Goal: Find specific page/section: Find specific page/section

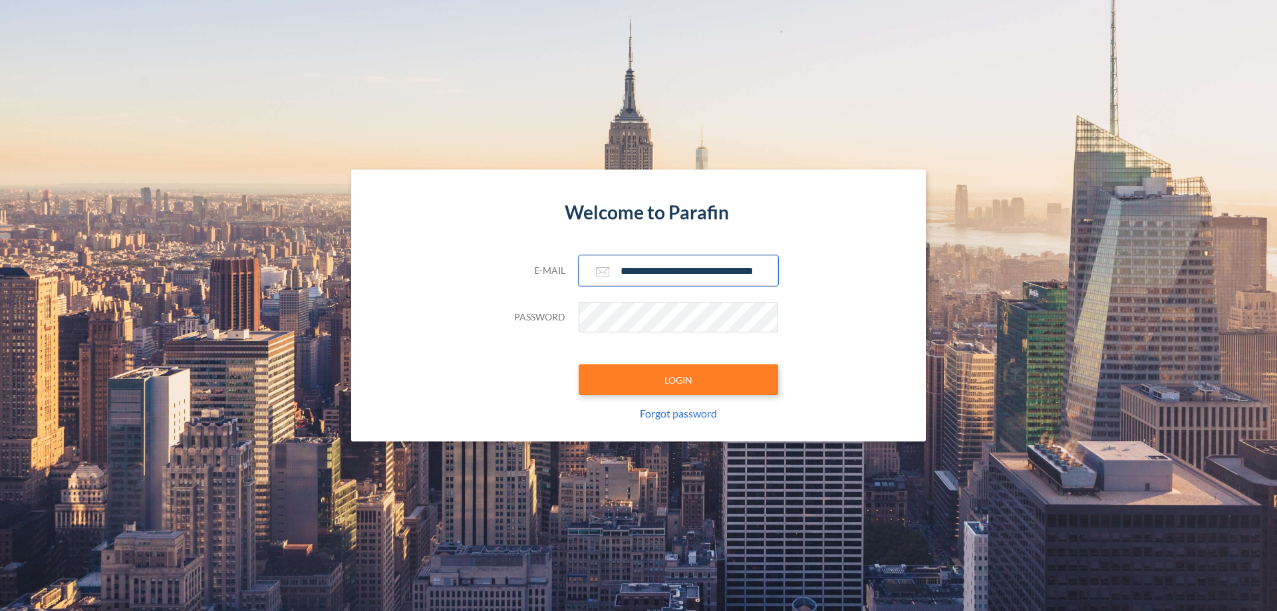
scroll to position [0, 21]
type input "**********"
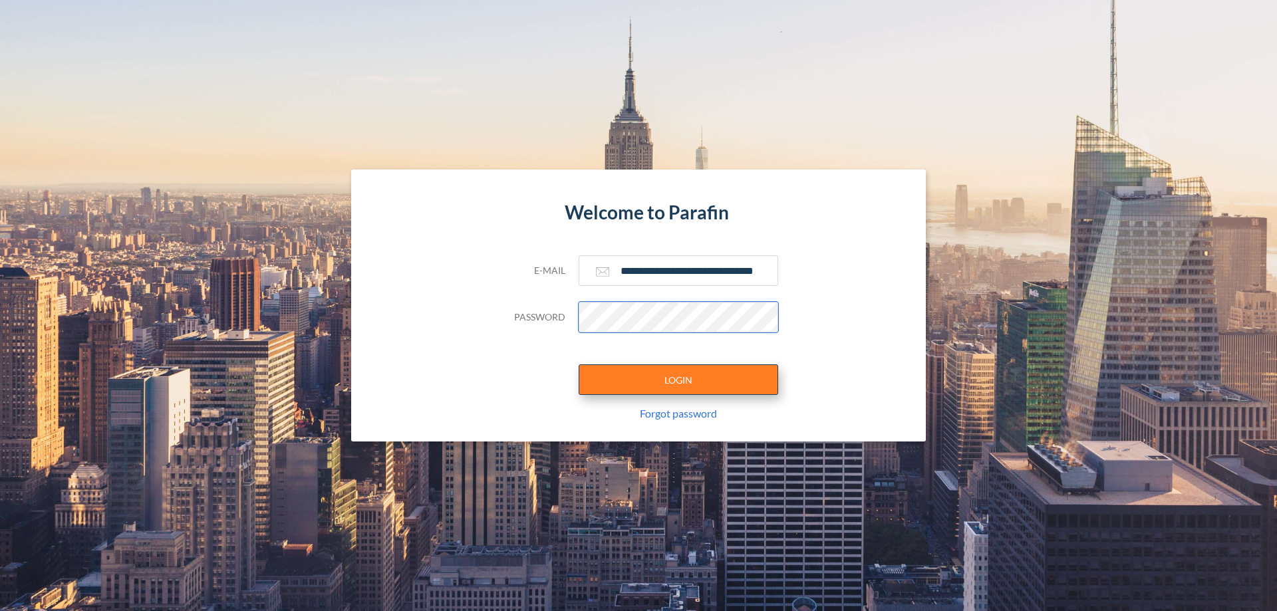
scroll to position [0, 0]
click at [679, 380] on button "LOGIN" at bounding box center [679, 380] width 200 height 31
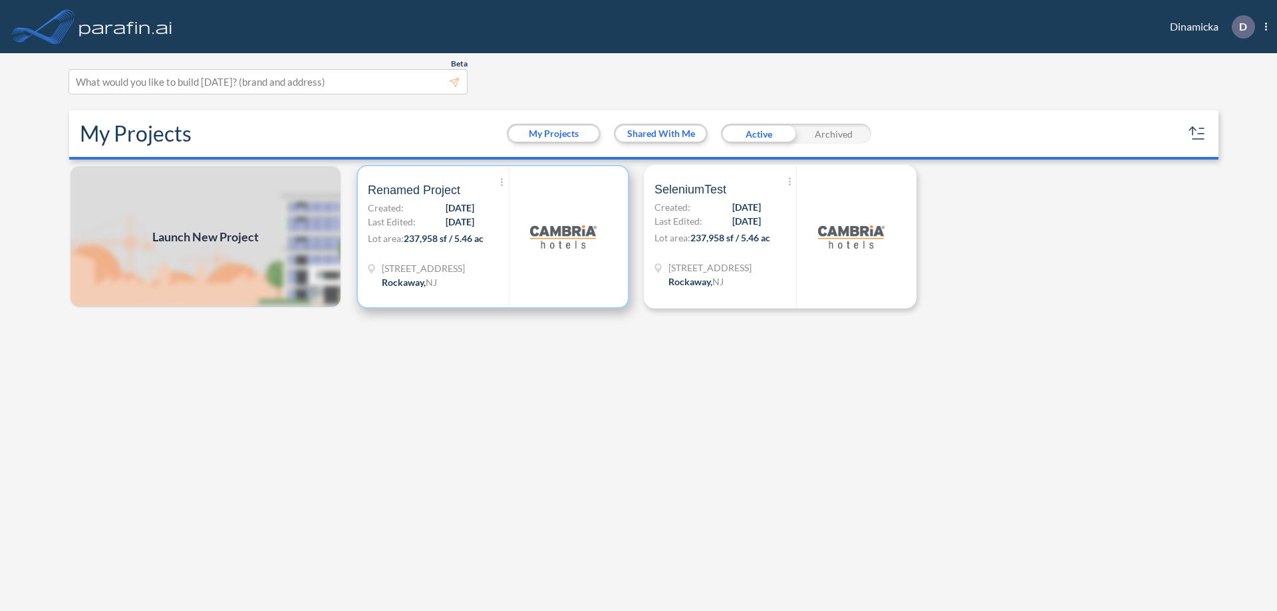
scroll to position [3, 0]
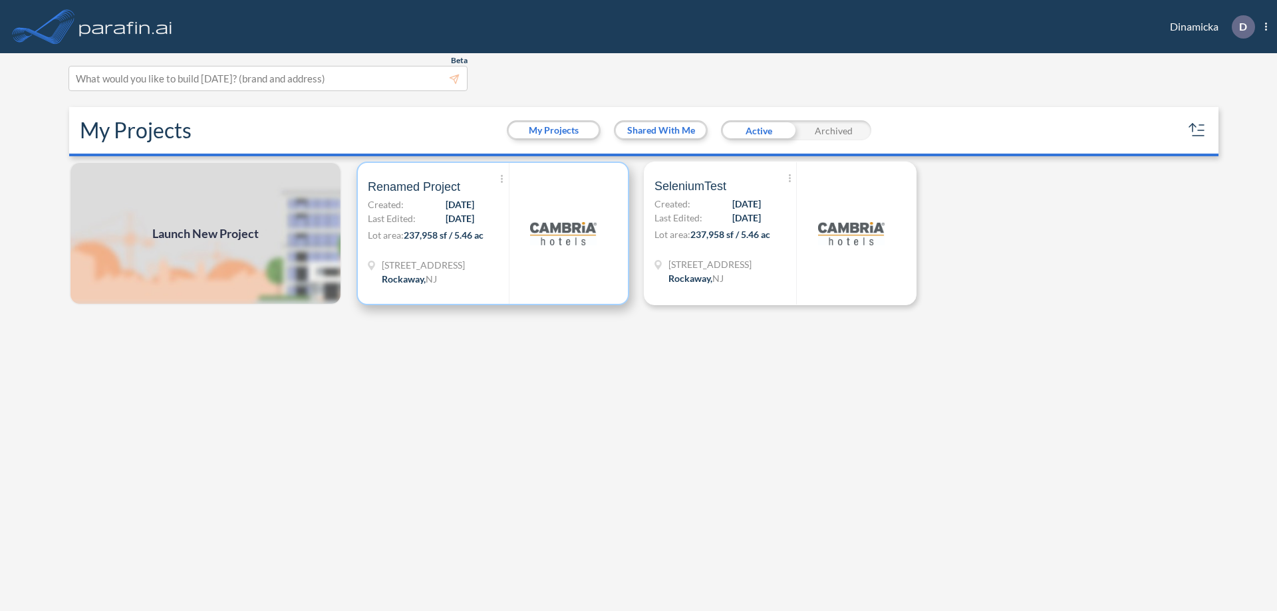
click at [493, 233] on p "Lot area: 237,958 sf / 5.46 ac" at bounding box center [438, 237] width 141 height 19
